Goal: Information Seeking & Learning: Learn about a topic

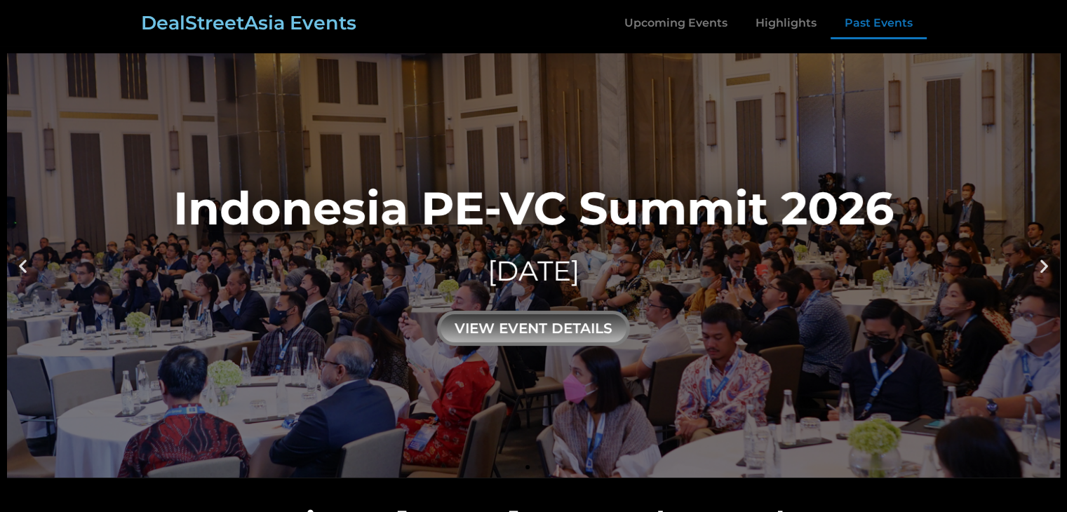
click at [870, 20] on link "Past Events" at bounding box center [879, 23] width 96 height 32
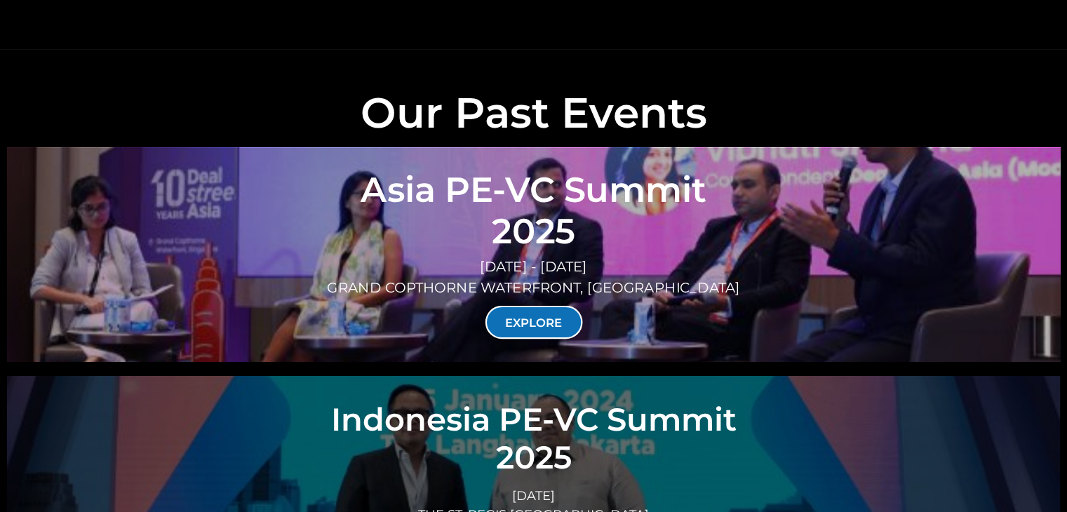
click at [525, 306] on link "EXPLORE" at bounding box center [534, 322] width 98 height 33
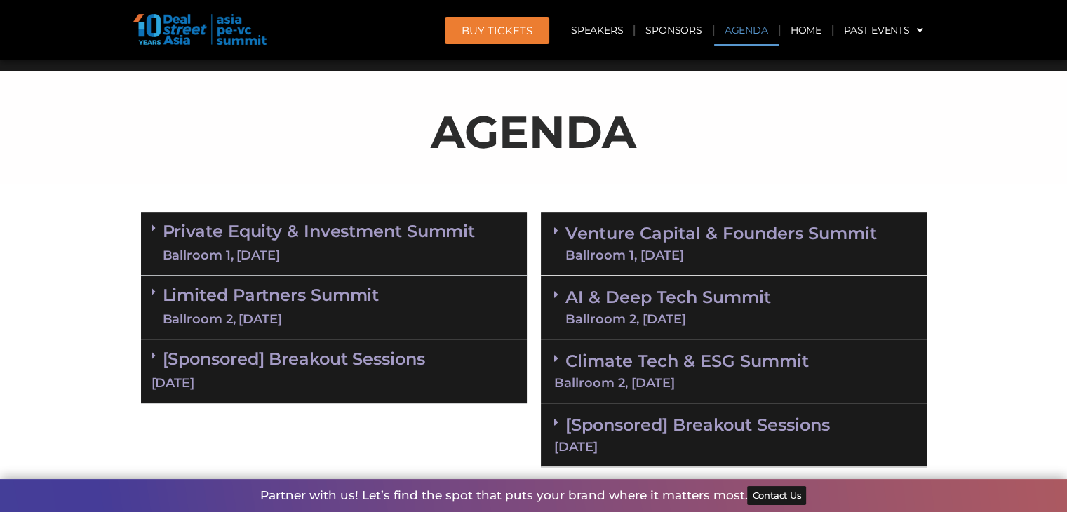
scroll to position [842, 0]
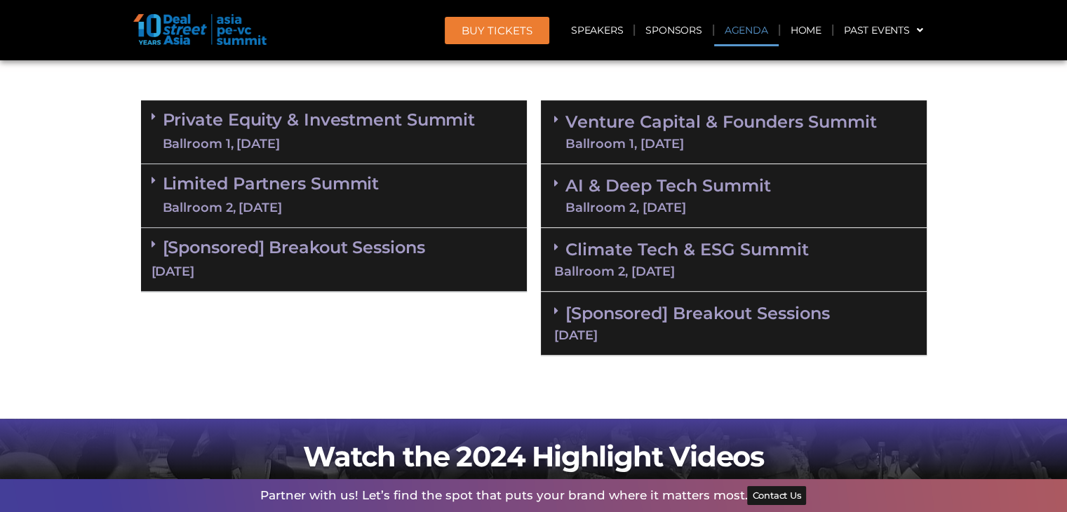
click at [155, 123] on span at bounding box center [157, 132] width 11 height 42
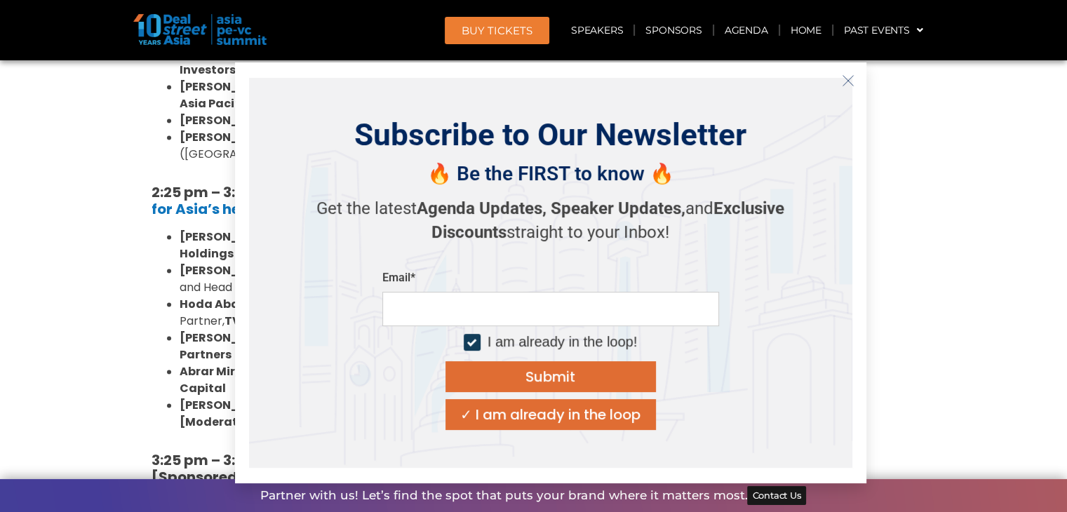
scroll to position [2105, 0]
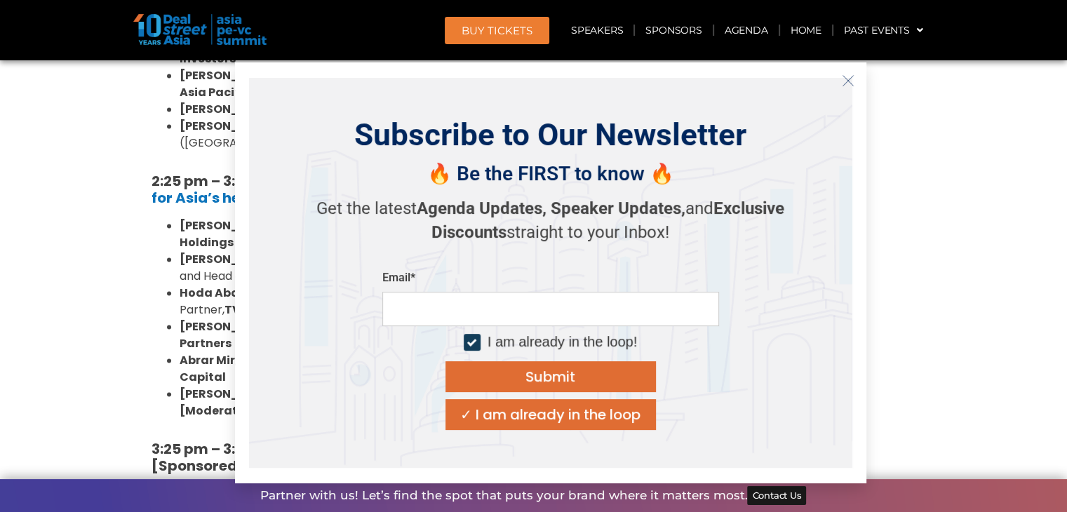
click at [850, 79] on icon "Close" at bounding box center [848, 80] width 13 height 13
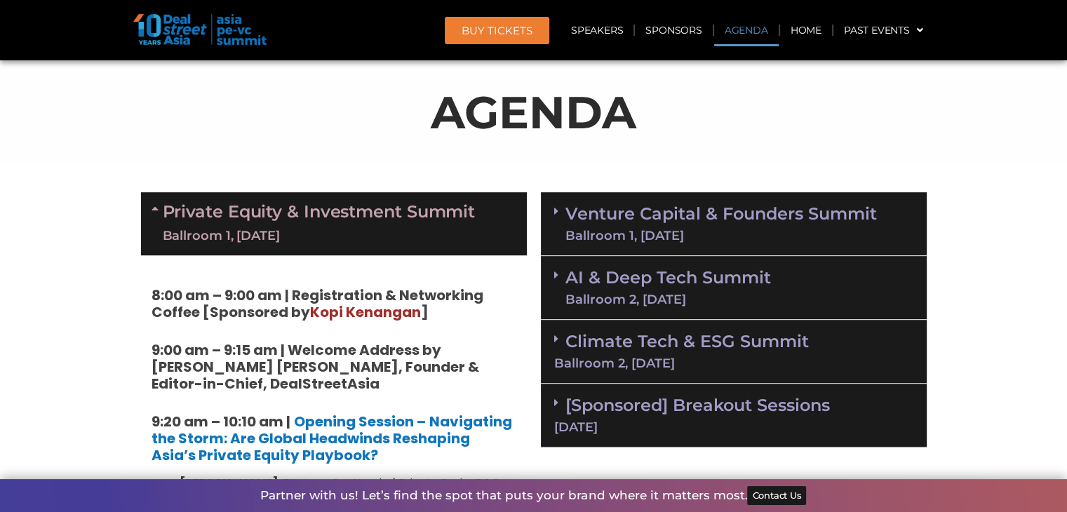
scroll to position [702, 0]
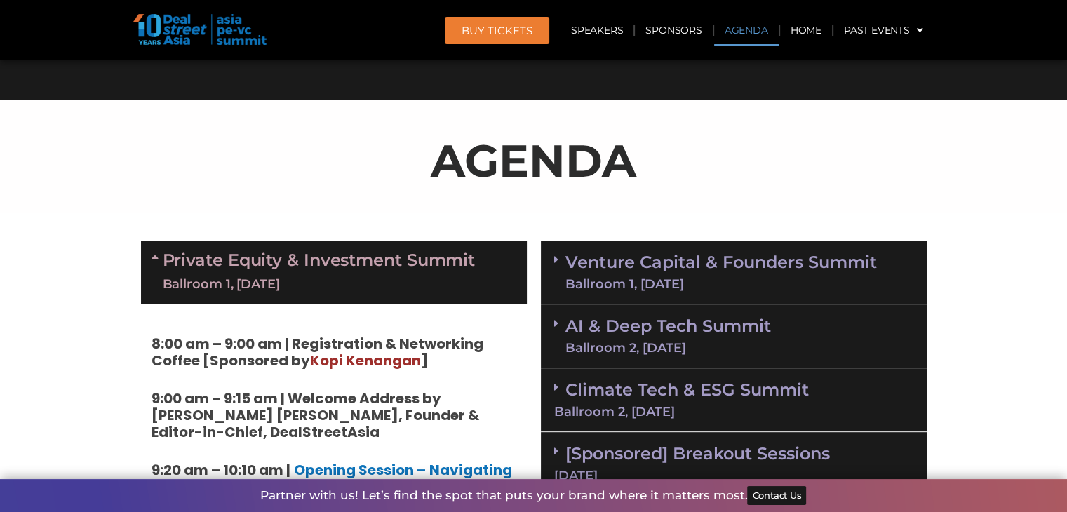
click at [687, 262] on link "Venture Capital & Founders​ Summit Ballroom 1, 11 Sept" at bounding box center [722, 272] width 312 height 36
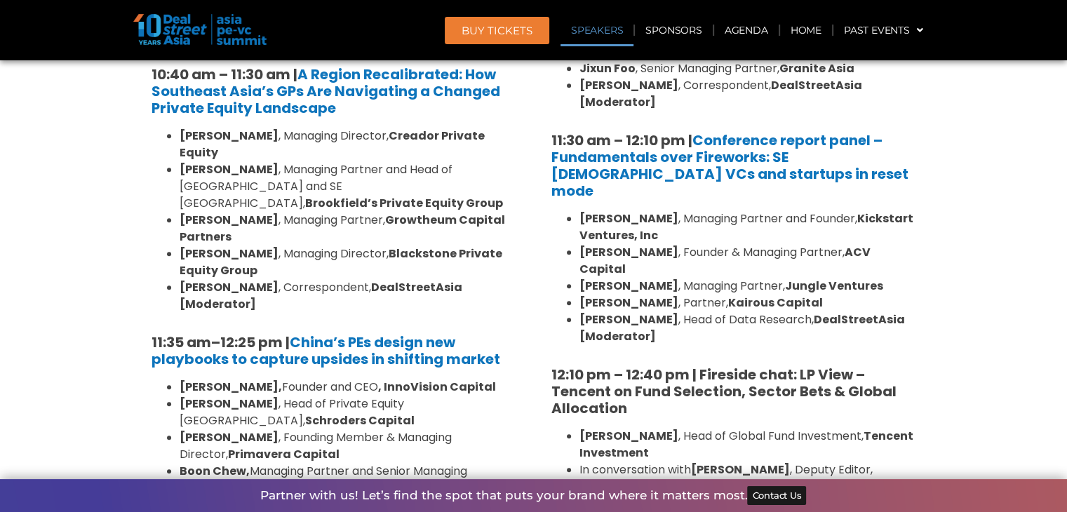
scroll to position [1474, 0]
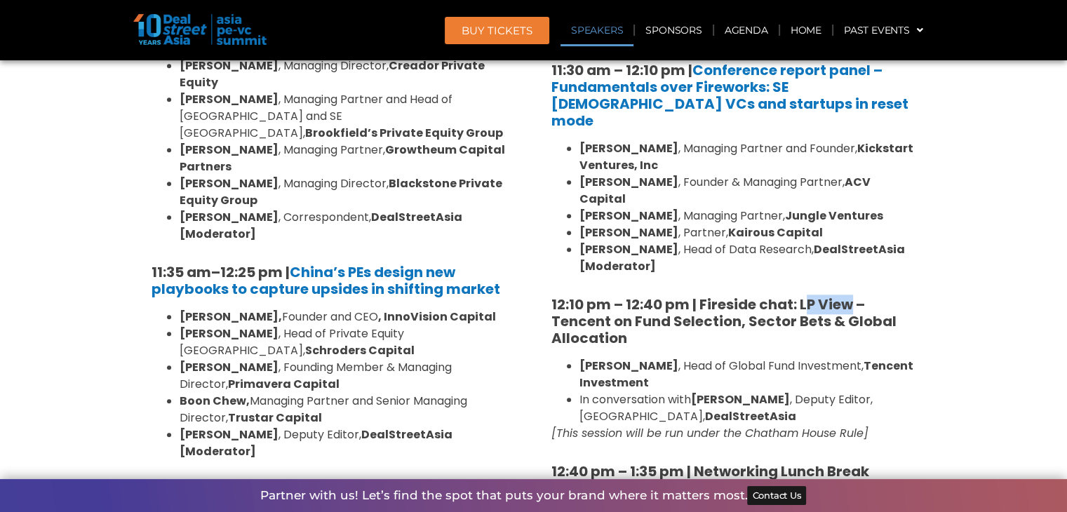
drag, startPoint x: 806, startPoint y: 252, endPoint x: 851, endPoint y: 254, distance: 45.7
click at [851, 295] on strong "12:10 pm – 12:40 pm | Fireside chat: LP View – Tencent on Fund Selection, Secto…" at bounding box center [724, 321] width 345 height 53
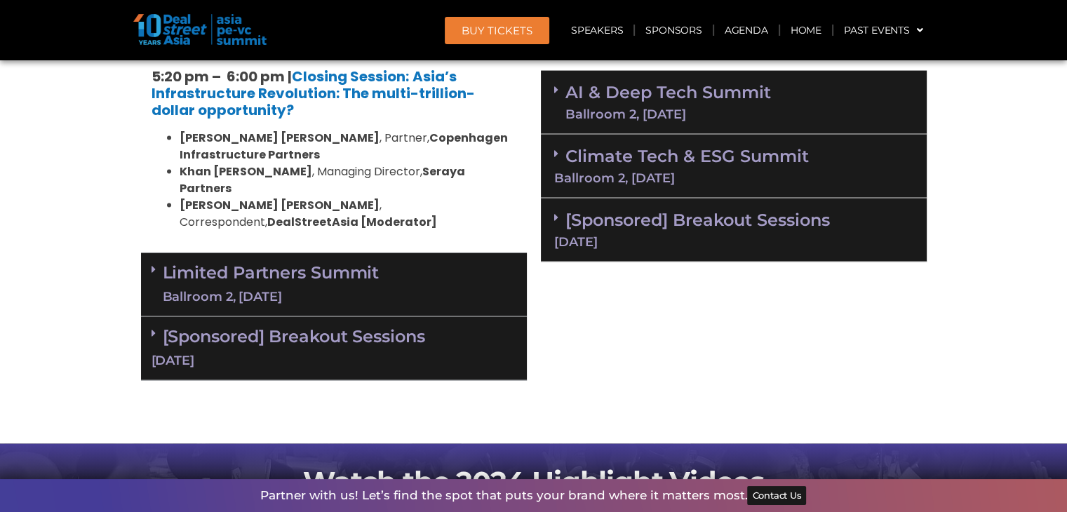
scroll to position [3088, 0]
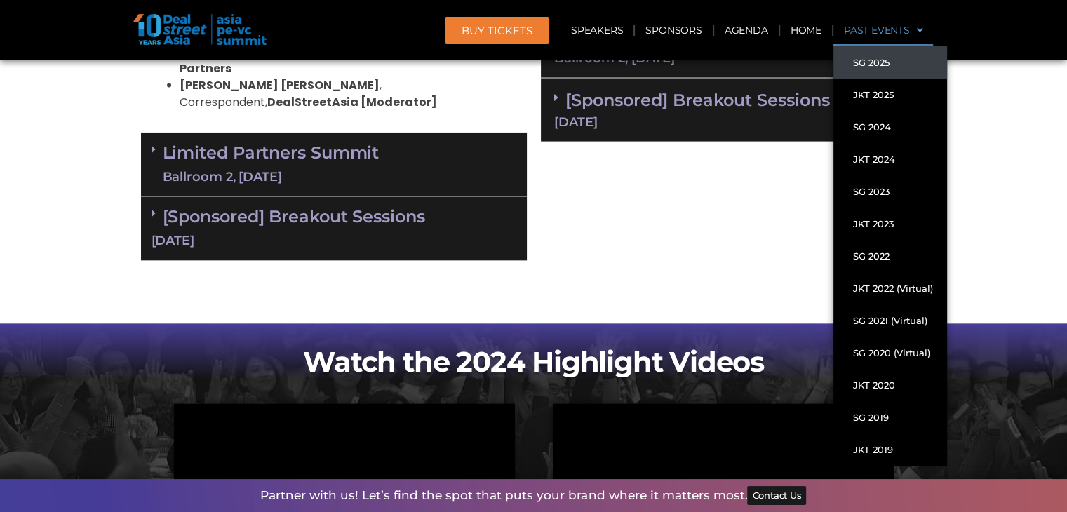
click at [885, 60] on link "SG 2025" at bounding box center [891, 62] width 114 height 32
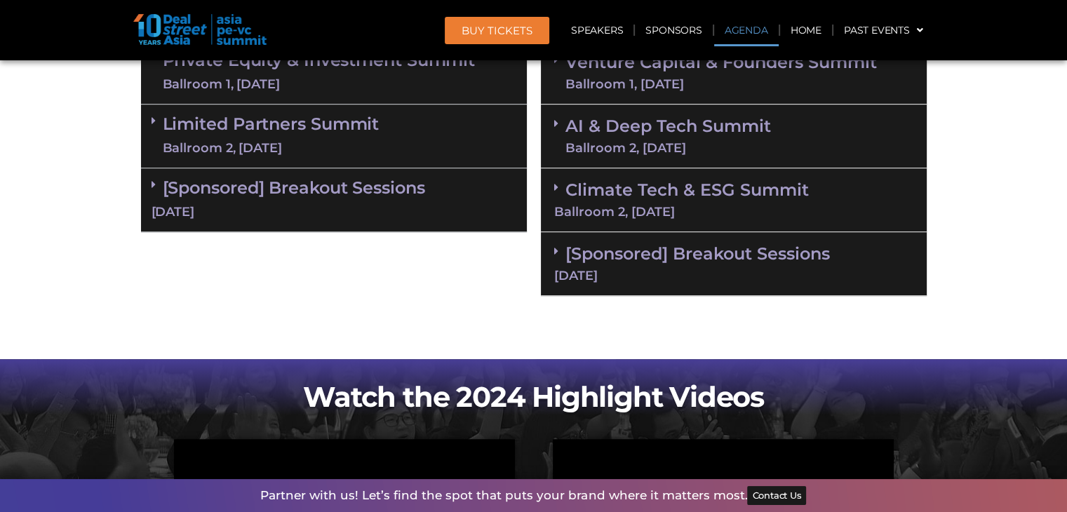
scroll to position [1134, 0]
